Goal: Task Accomplishment & Management: Manage account settings

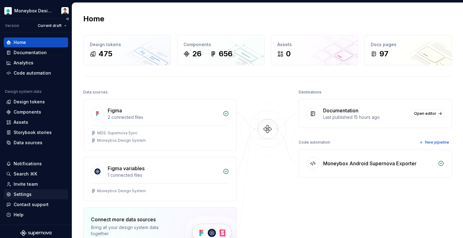
click at [28, 191] on div "Settings" at bounding box center [23, 194] width 18 height 6
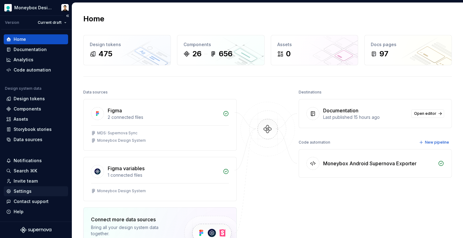
click at [29, 190] on div "Settings" at bounding box center [23, 191] width 18 height 6
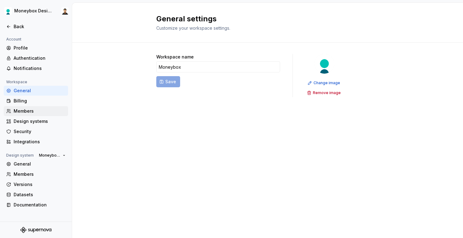
click at [32, 111] on div "Members" at bounding box center [40, 111] width 52 height 6
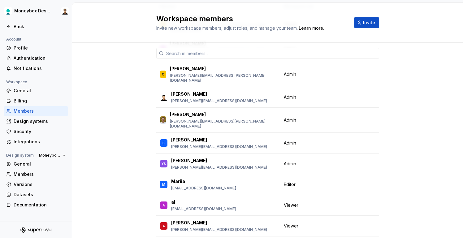
scroll to position [93, 0]
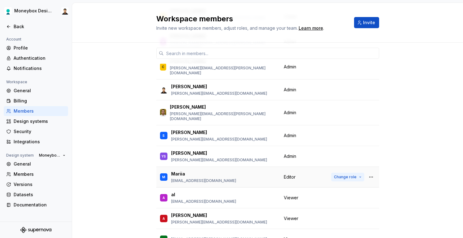
click at [351, 175] on span "Change role" at bounding box center [345, 177] width 23 height 5
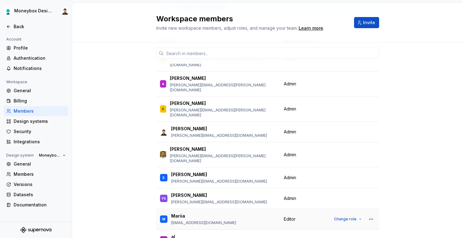
scroll to position [50, 0]
click at [341, 217] on span "Change role" at bounding box center [345, 219] width 23 height 5
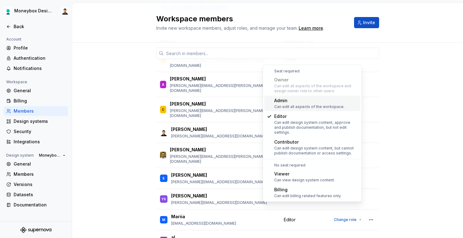
click at [311, 109] on div "Can edit all aspects of the workspace." at bounding box center [309, 106] width 70 height 5
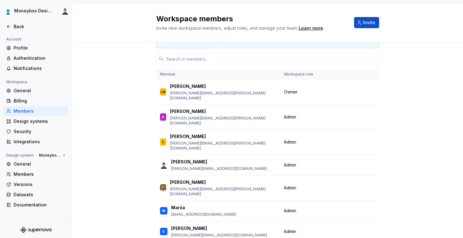
scroll to position [0, 0]
